Goal: Transaction & Acquisition: Purchase product/service

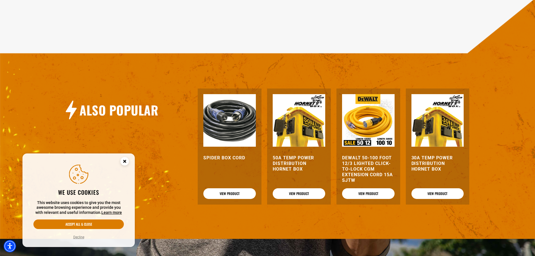
scroll to position [561, 0]
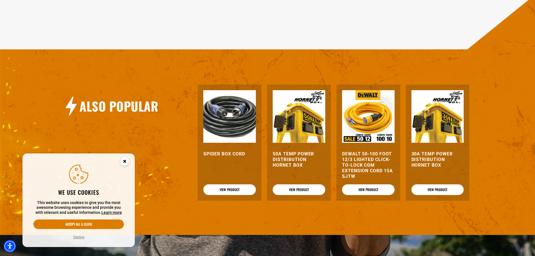
click at [426, 126] on img at bounding box center [437, 116] width 52 height 52
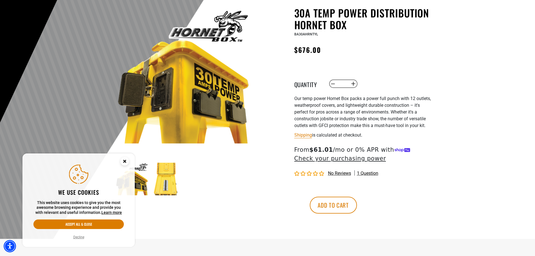
scroll to position [56, 0]
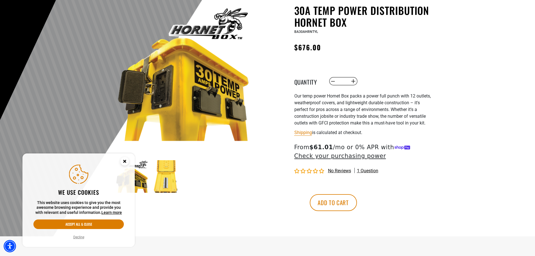
click at [127, 161] on circle "Cookie Consent" at bounding box center [124, 161] width 8 height 8
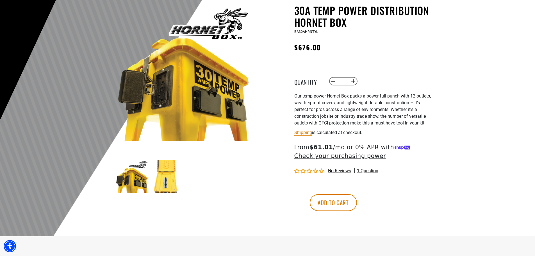
click at [162, 183] on img at bounding box center [166, 176] width 33 height 33
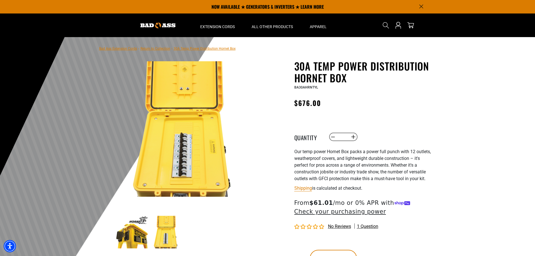
scroll to position [0, 0]
